Goal: Task Accomplishment & Management: Manage account settings

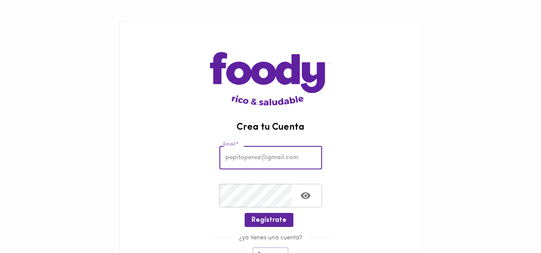
scroll to position [122, 0]
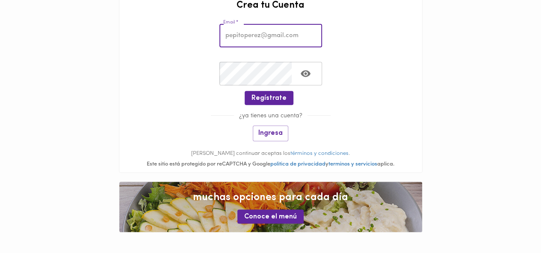
type input "[EMAIL_ADDRESS][DOMAIN_NAME]"
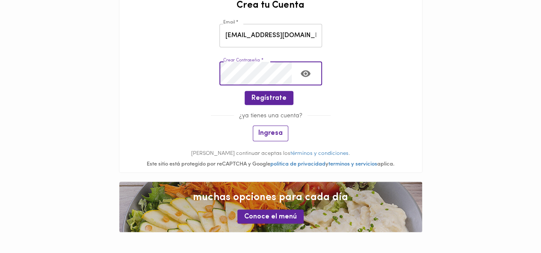
click at [264, 133] on span "Ingresa" at bounding box center [270, 133] width 24 height 8
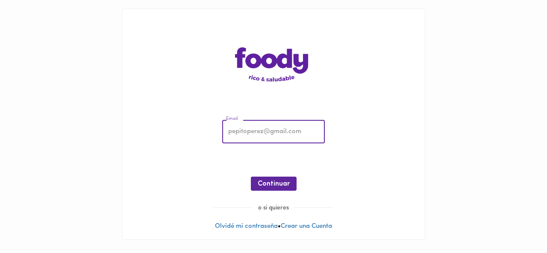
click at [238, 130] on input "email" at bounding box center [273, 132] width 103 height 24
type input "[EMAIL_ADDRESS][DOMAIN_NAME]"
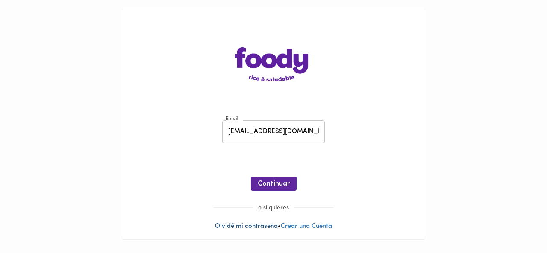
click at [249, 224] on link "Olvidé mi contraseña" at bounding box center [246, 226] width 63 height 6
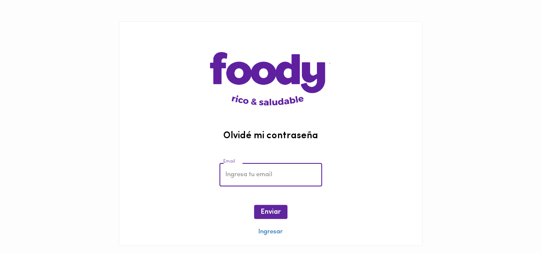
click at [291, 176] on input "email" at bounding box center [270, 175] width 103 height 24
type input "[EMAIL_ADDRESS][DOMAIN_NAME]"
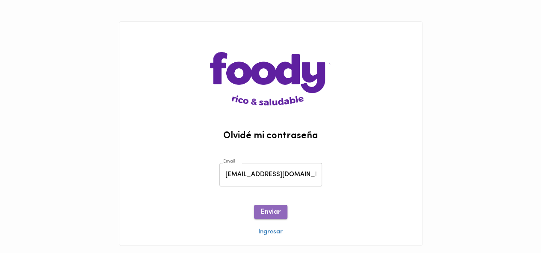
click at [270, 209] on span "Enviar" at bounding box center [271, 213] width 20 height 8
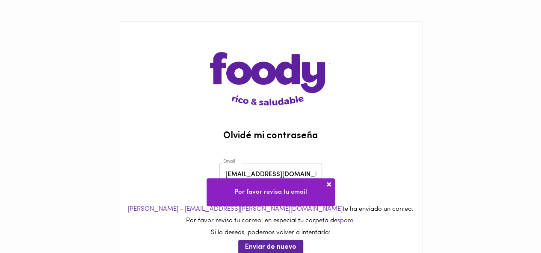
click at [329, 184] on span at bounding box center [328, 184] width 9 height 9
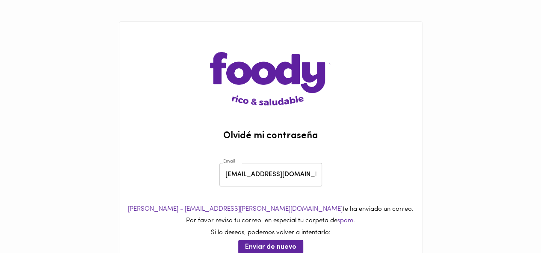
scroll to position [49, 0]
